Goal: Communication & Community: Answer question/provide support

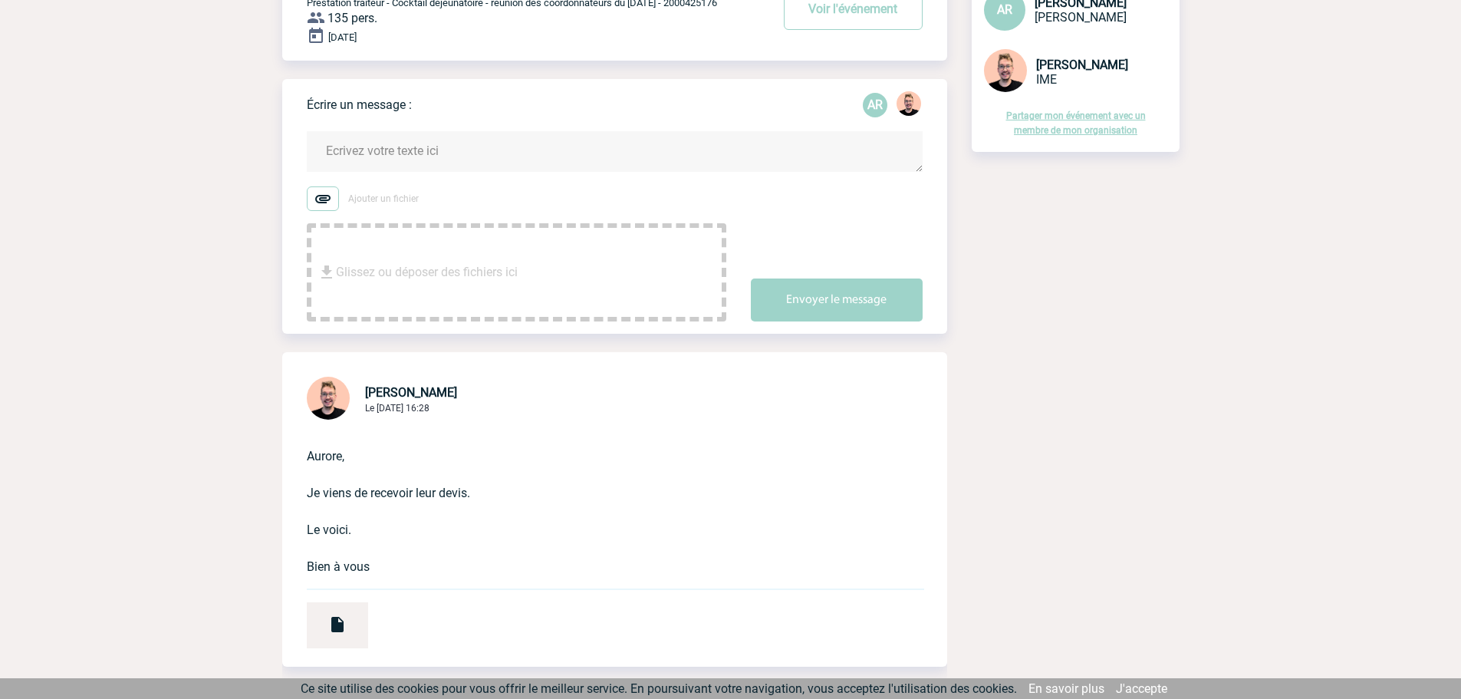
scroll to position [153, 0]
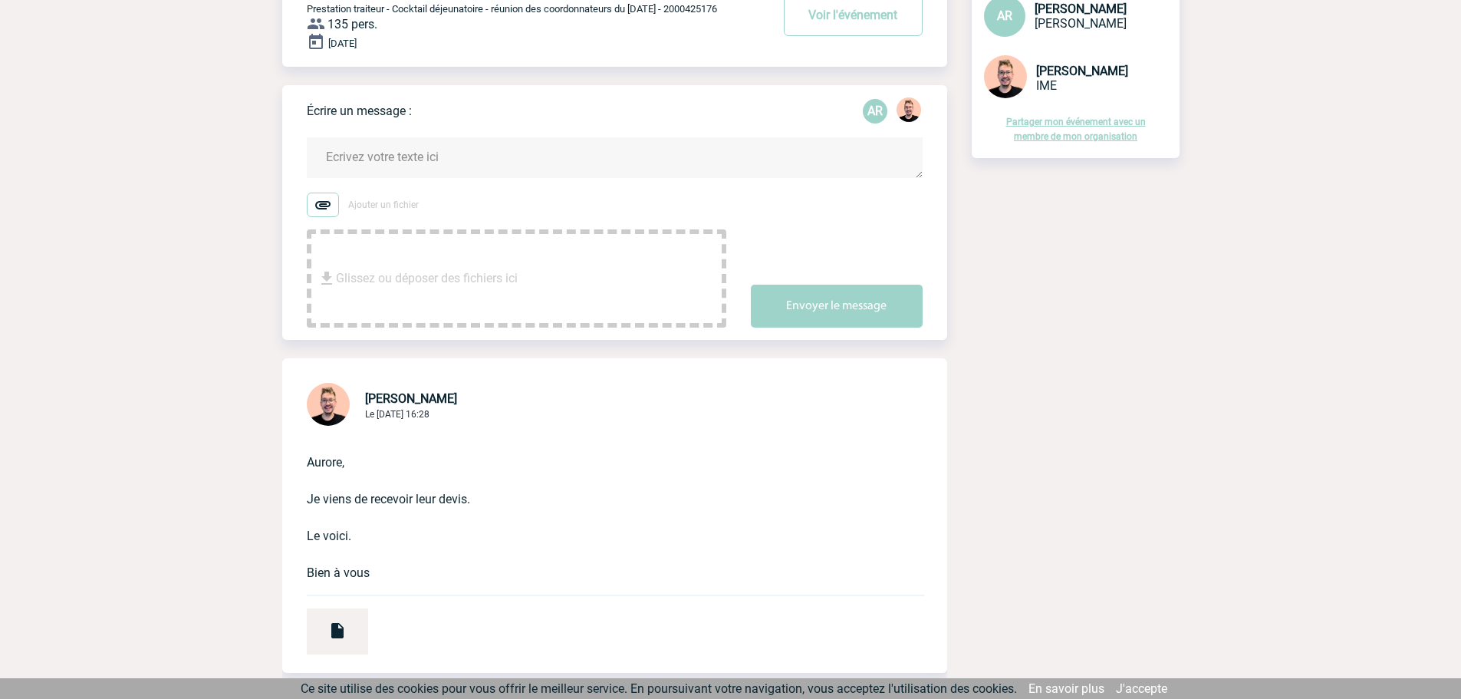
click at [372, 161] on textarea at bounding box center [615, 157] width 616 height 41
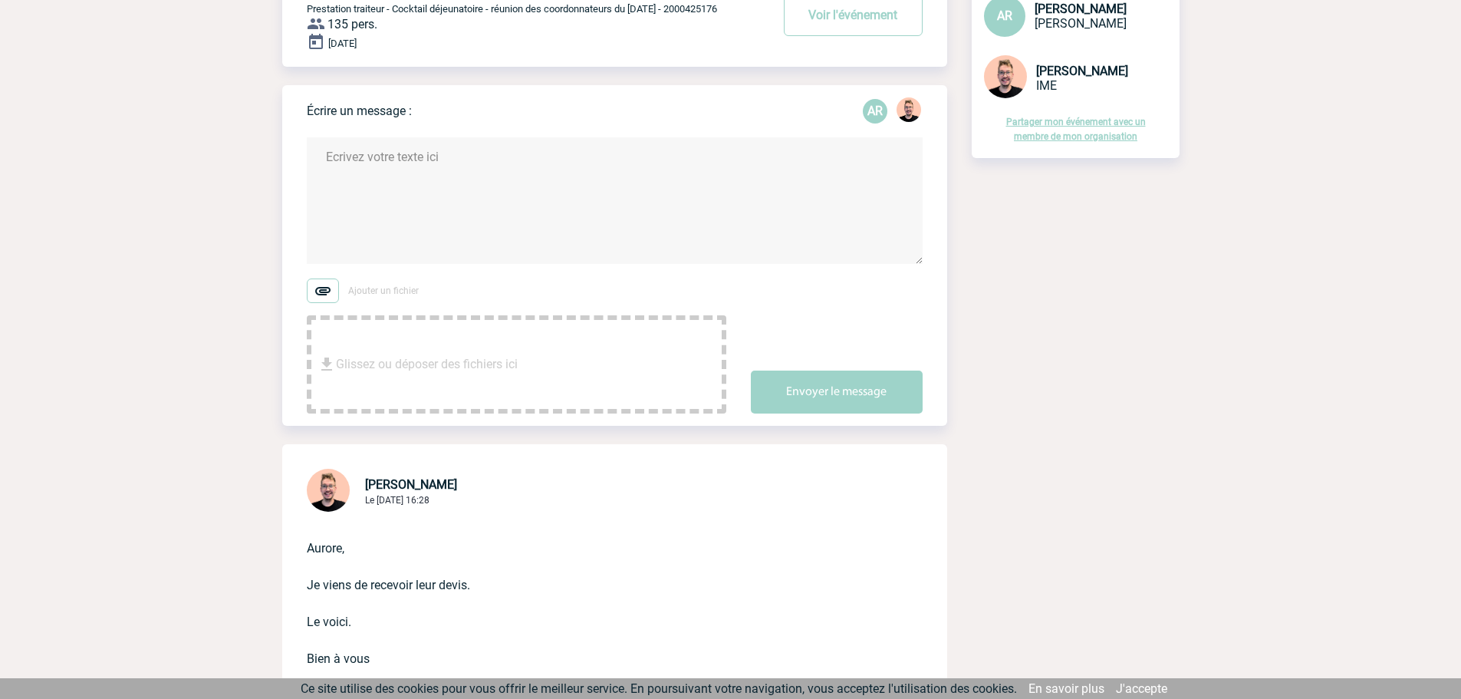
paste textarea "Bonjour [PERSON_NAME], Je vous remercie pour votre envoi. A la lecture du devis…"
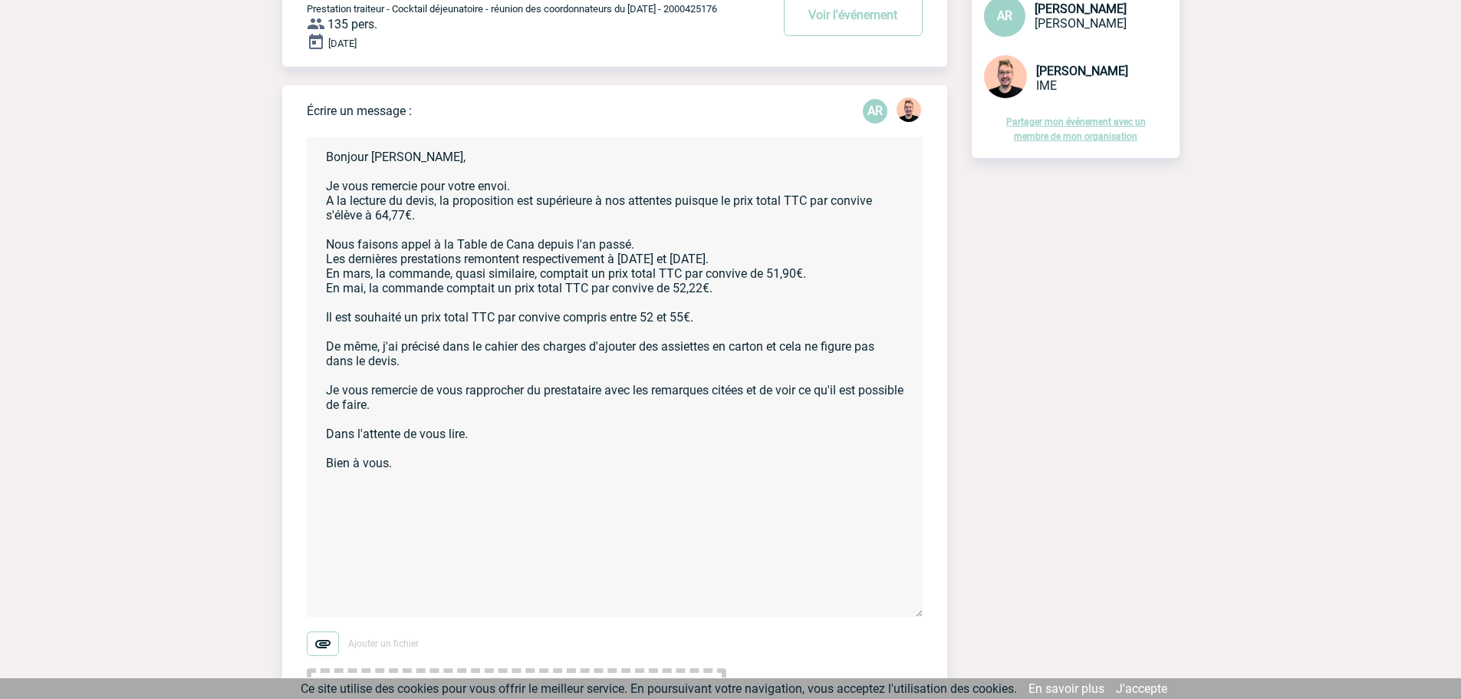
scroll to position [0, 0]
drag, startPoint x: 921, startPoint y: 265, endPoint x: 947, endPoint y: 628, distance: 364.5
click at [545, 188] on textarea "Bonjour [PERSON_NAME], Je vous remercie pour votre envoi. A la lecture du devis…" at bounding box center [615, 382] width 616 height 490
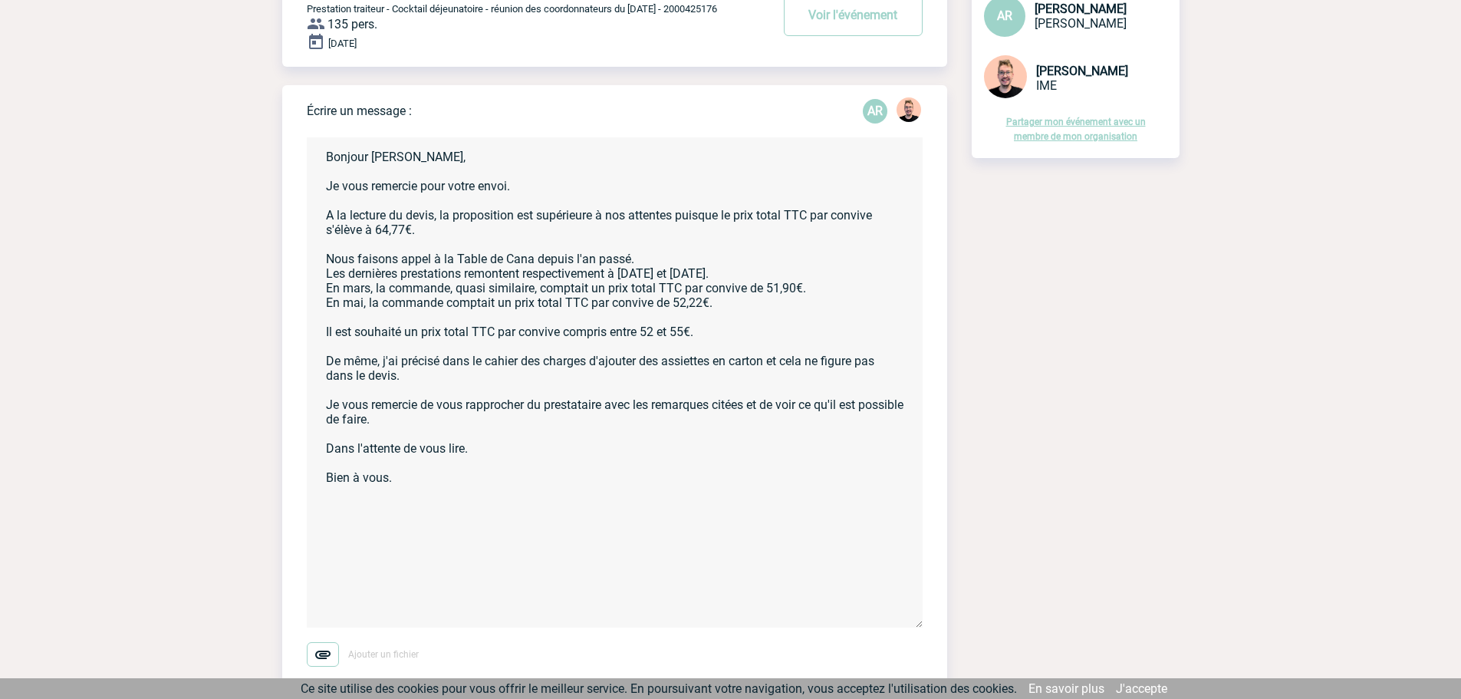
click at [560, 338] on textarea "Bonjour [PERSON_NAME], Je vous remercie pour votre envoi. A la lecture du devis…" at bounding box center [615, 382] width 616 height 490
click at [403, 481] on textarea "Bonjour [PERSON_NAME], Je vous remercie pour votre envoi. A la lecture du devis…" at bounding box center [615, 382] width 616 height 490
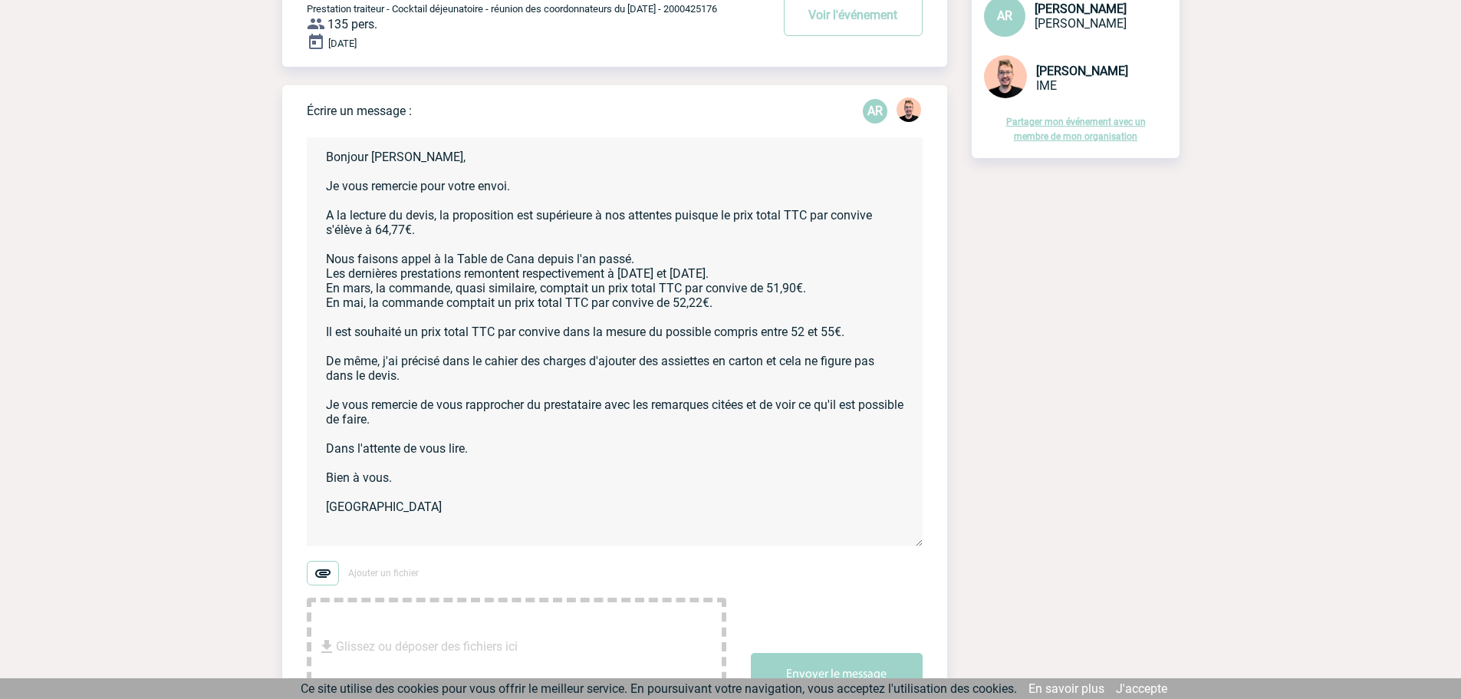
drag, startPoint x: 917, startPoint y: 628, endPoint x: 924, endPoint y: 547, distance: 81.6
click at [924, 547] on form "Bonjour [PERSON_NAME], Je vous remercie pour votre envoi. A la lecture du devis…" at bounding box center [627, 407] width 640 height 578
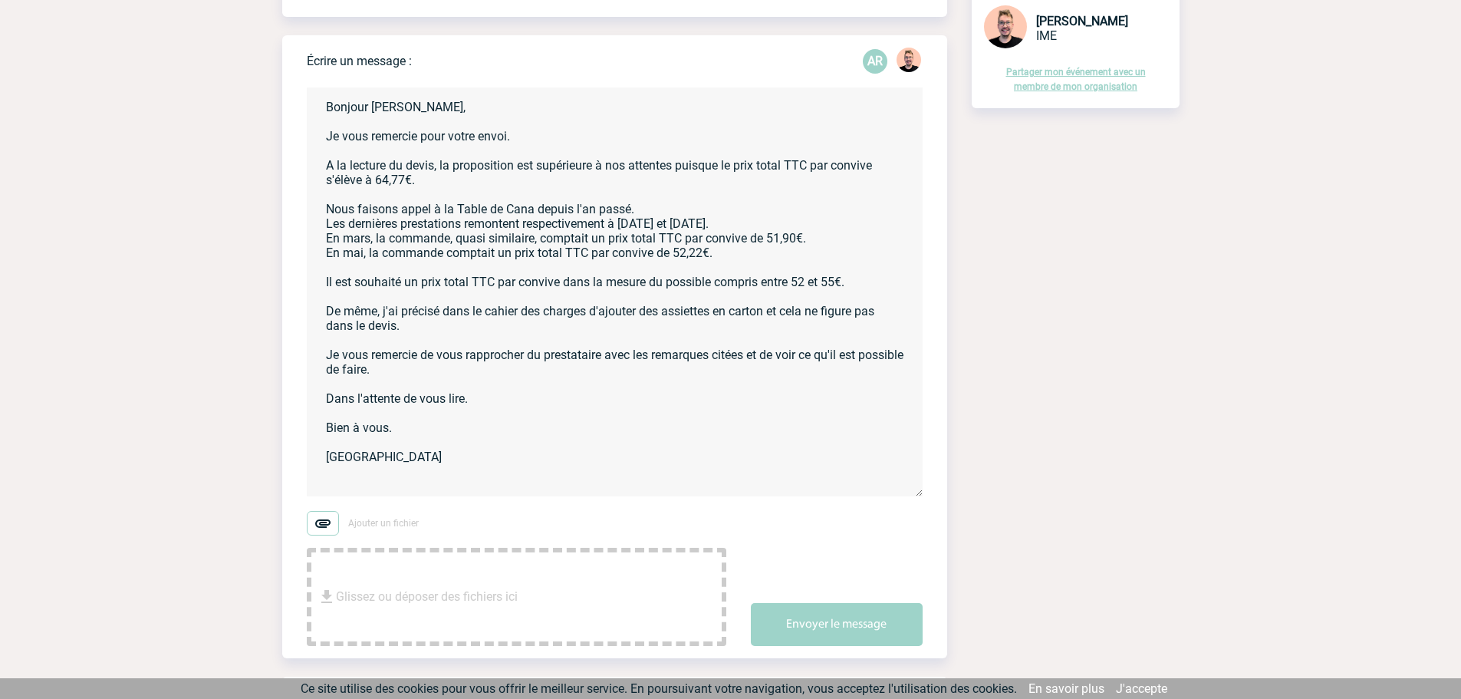
scroll to position [230, 0]
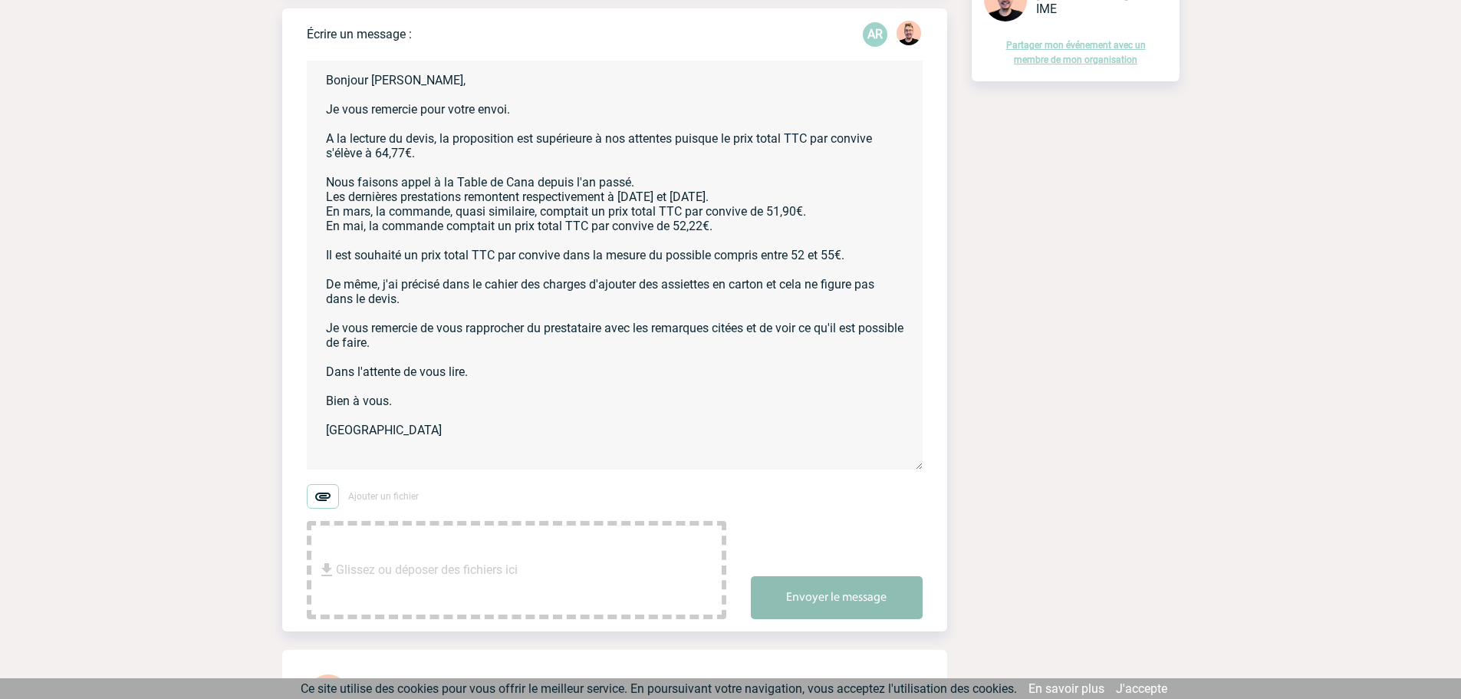
type textarea "Bonjour [PERSON_NAME], Je vous remercie pour votre envoi. A la lecture du devis…"
click at [828, 609] on button "Envoyer le message" at bounding box center [837, 597] width 172 height 43
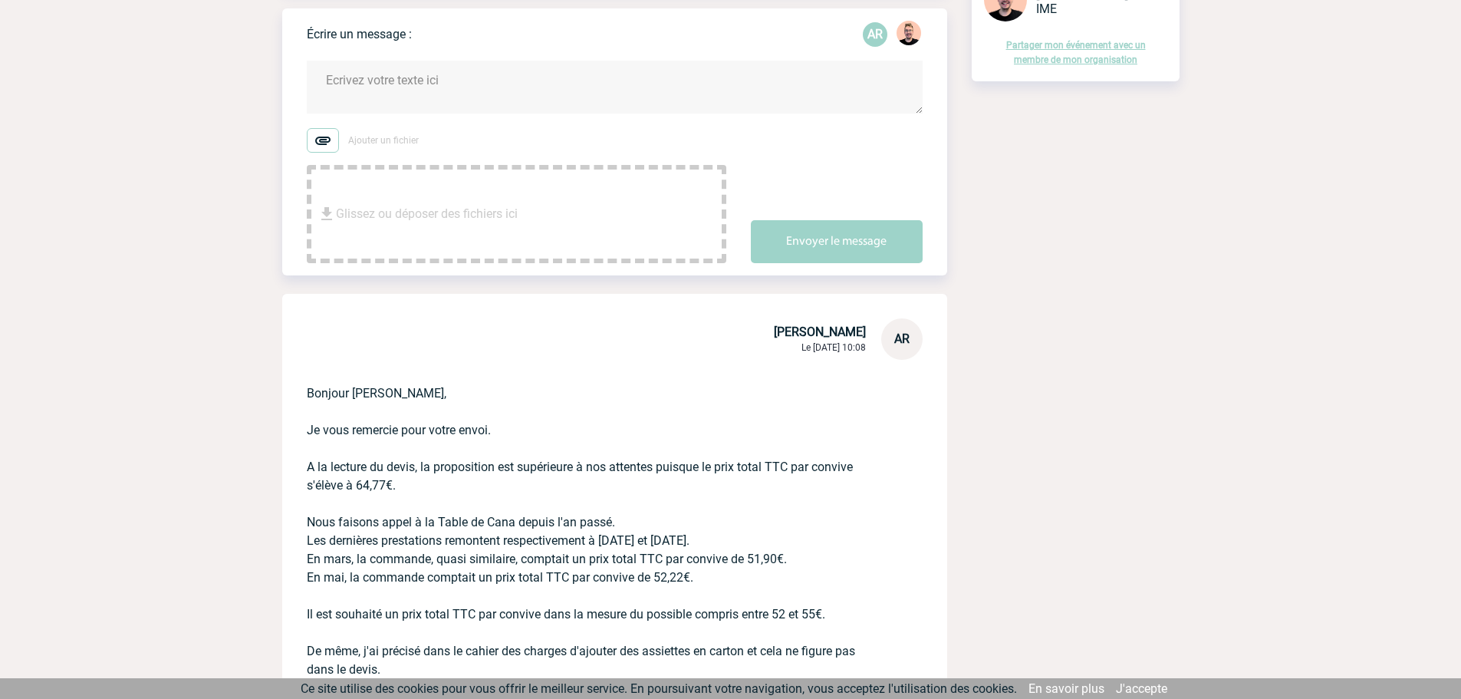
drag, startPoint x: 918, startPoint y: 466, endPoint x: 919, endPoint y: 110, distance: 355.9
click at [919, 110] on textarea at bounding box center [615, 87] width 616 height 53
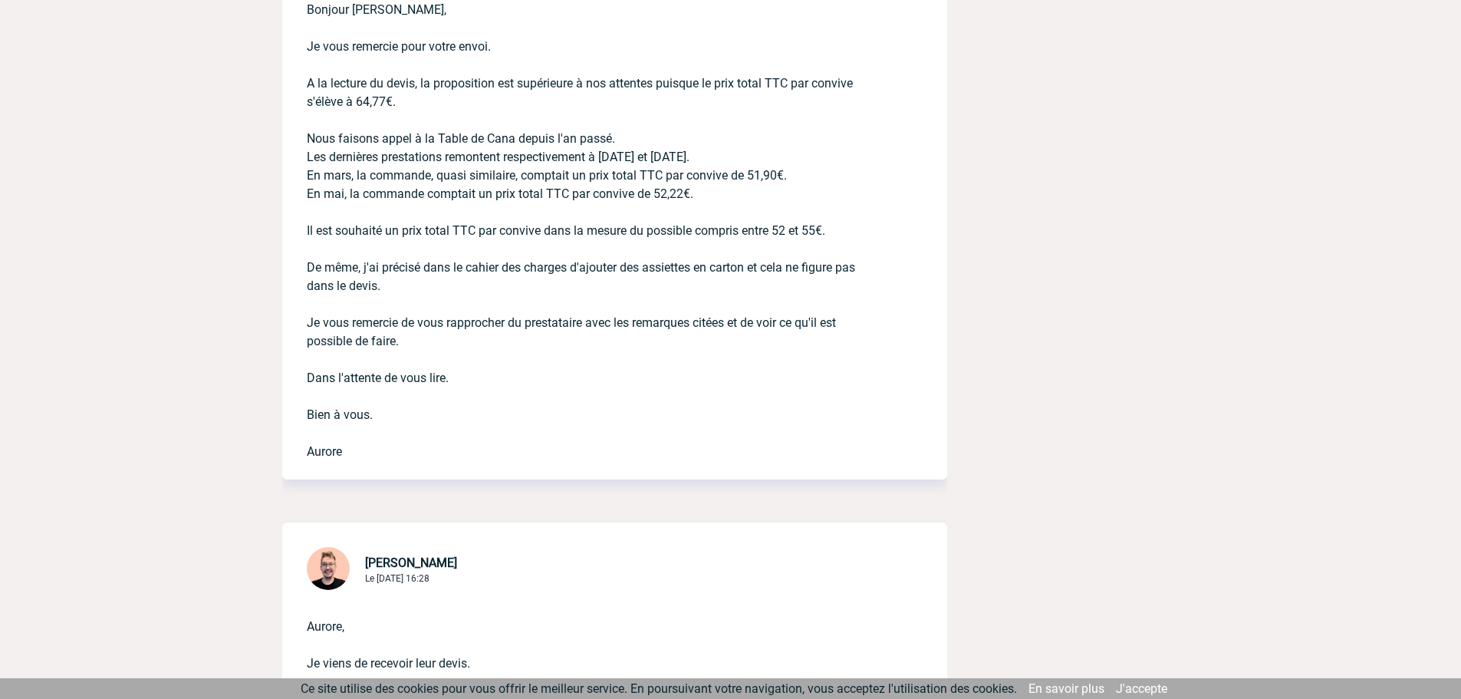
scroll to position [537, 0]
